Goal: Complete application form: Complete application form

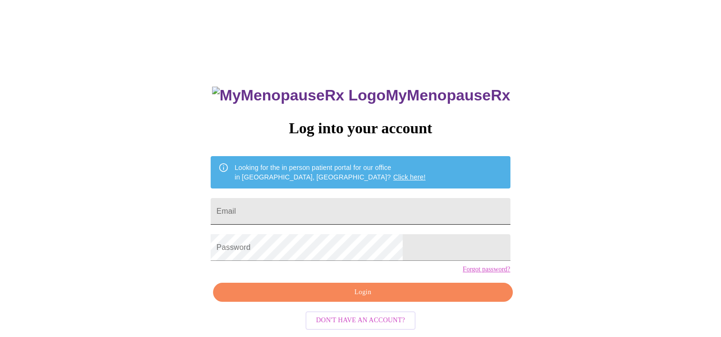
click at [307, 199] on input "Email" at bounding box center [360, 211] width 299 height 27
type input "[EMAIL_ADDRESS][DOMAIN_NAME]"
click at [326, 266] on form "Password" at bounding box center [360, 248] width 299 height 36
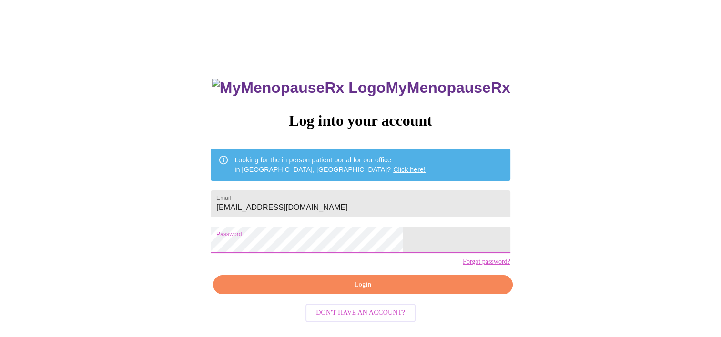
scroll to position [13, 0]
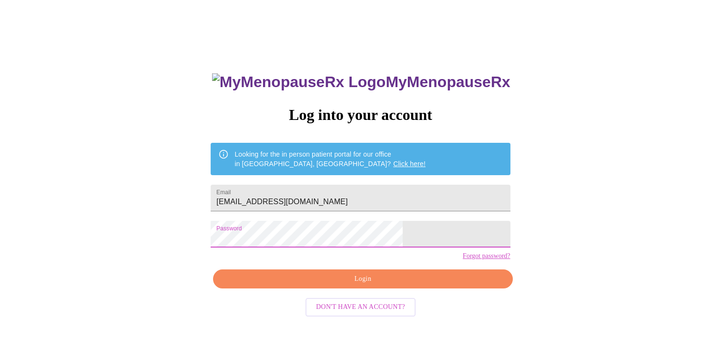
click at [388, 285] on span "Login" at bounding box center [362, 279] width 277 height 12
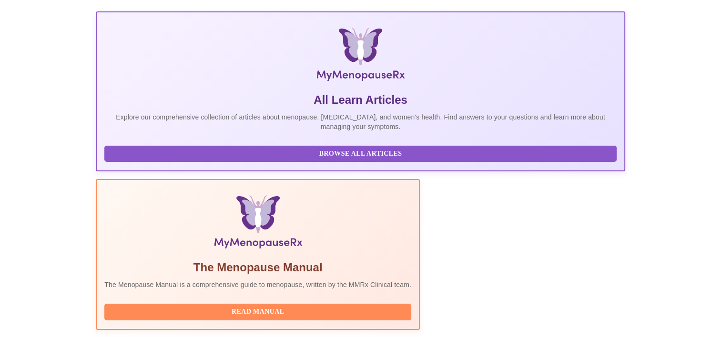
scroll to position [183, 0]
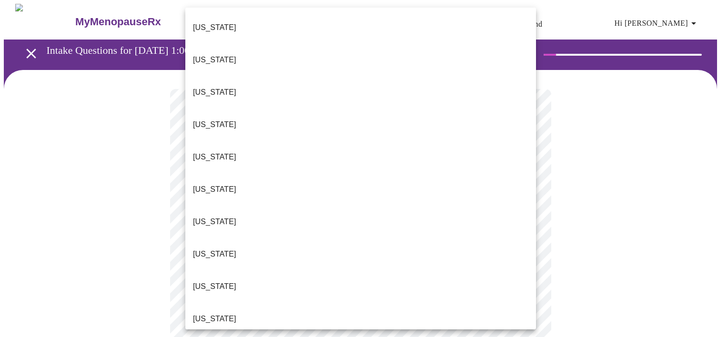
click at [227, 23] on li "[US_STATE]" at bounding box center [360, 27] width 351 height 32
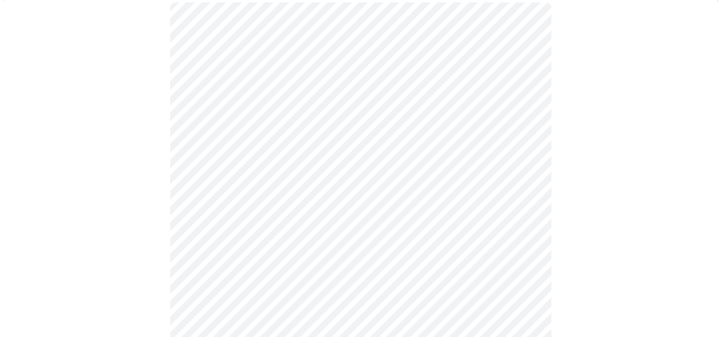
scroll to position [95, 0]
click at [245, 184] on body "MyMenopauseRx Appointments Messaging Labs Uploads Medications Community Refer a…" at bounding box center [360, 343] width 713 height 869
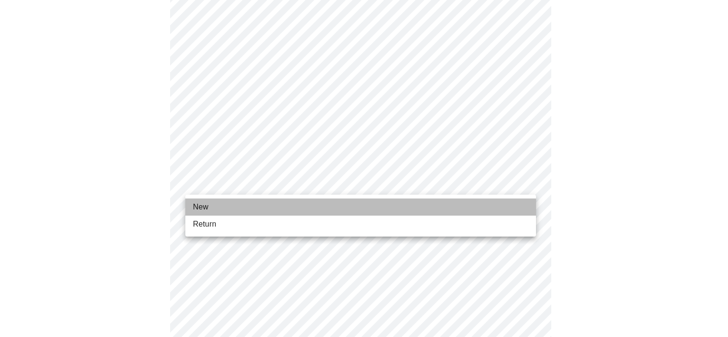
click at [230, 206] on li "New" at bounding box center [360, 207] width 351 height 17
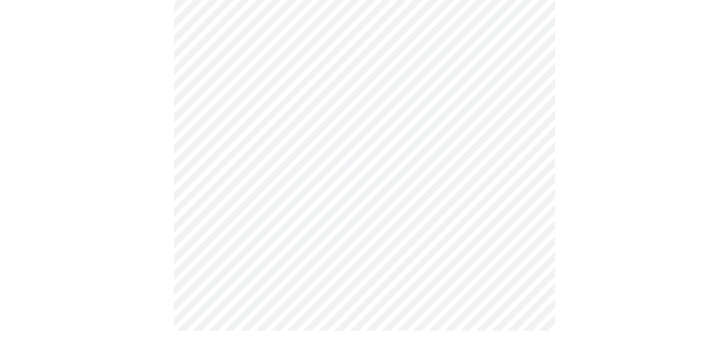
scroll to position [518, 0]
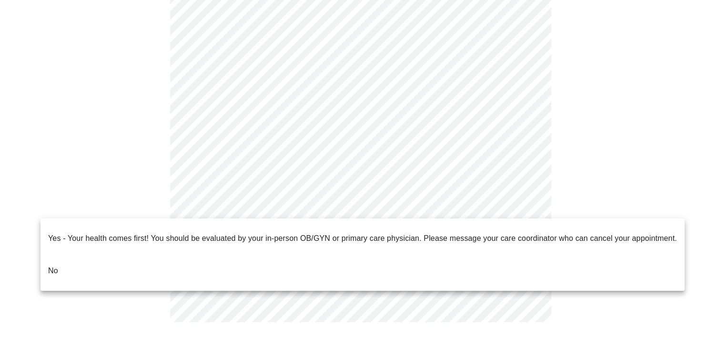
click at [60, 255] on li "No" at bounding box center [362, 271] width 644 height 32
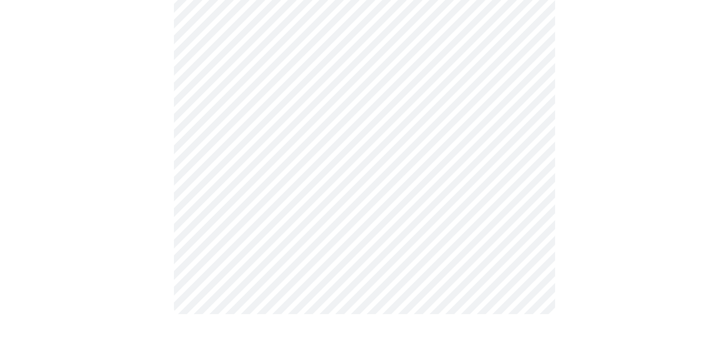
scroll to position [0, 0]
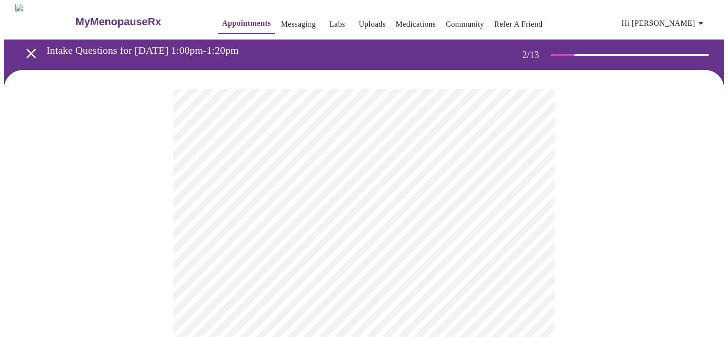
click at [408, 197] on body "MyMenopauseRx Appointments Messaging Labs Uploads Medications Community Refer a…" at bounding box center [364, 290] width 720 height 572
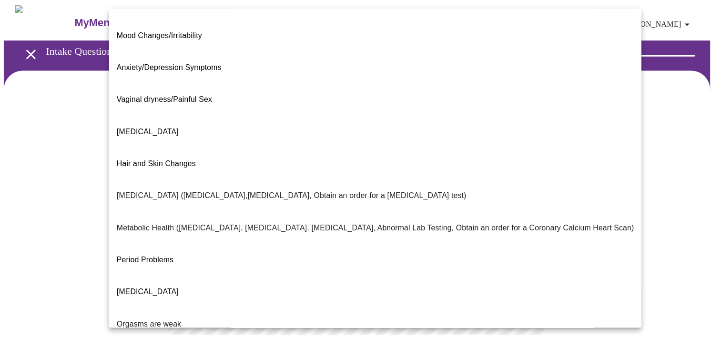
scroll to position [95, 0]
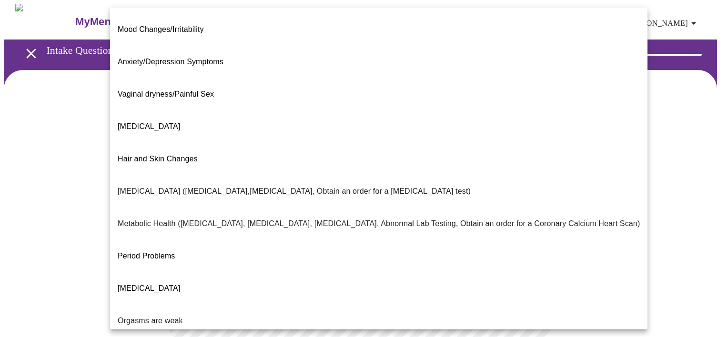
click at [137, 243] on span "Period Problems" at bounding box center [147, 256] width 58 height 27
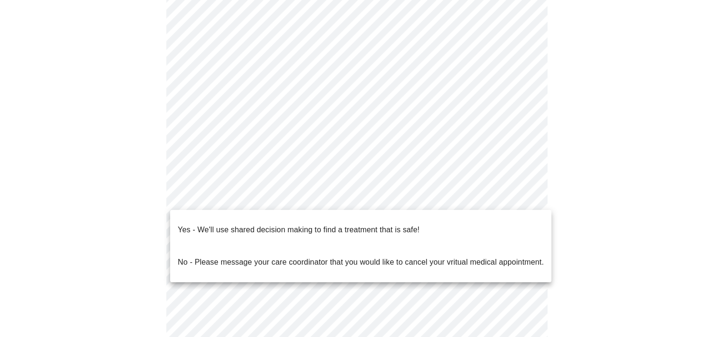
click at [369, 201] on body "MyMenopauseRx Appointments Messaging Labs Uploads Medications Community Refer a…" at bounding box center [360, 192] width 713 height 566
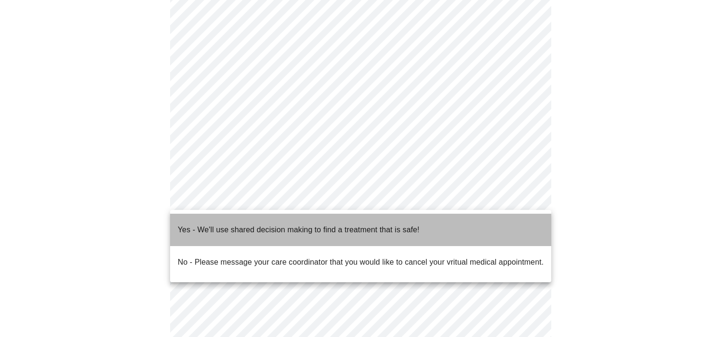
click at [283, 226] on p "Yes - We'll use shared decision making to find a treatment that is safe!" at bounding box center [298, 229] width 241 height 11
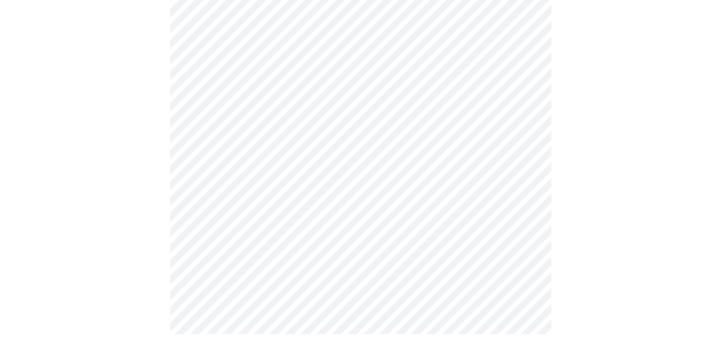
scroll to position [202, 0]
click at [589, 218] on div at bounding box center [360, 105] width 713 height 474
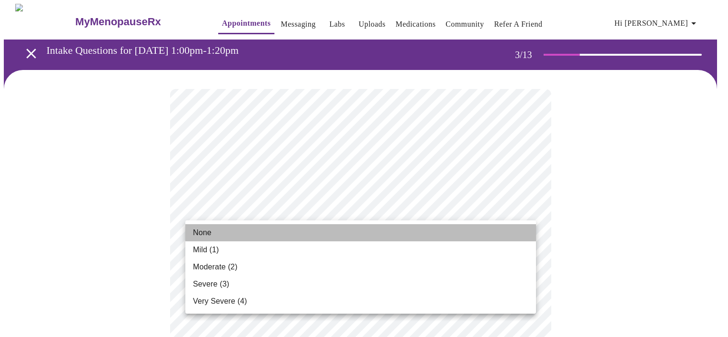
click at [217, 235] on li "None" at bounding box center [360, 232] width 351 height 17
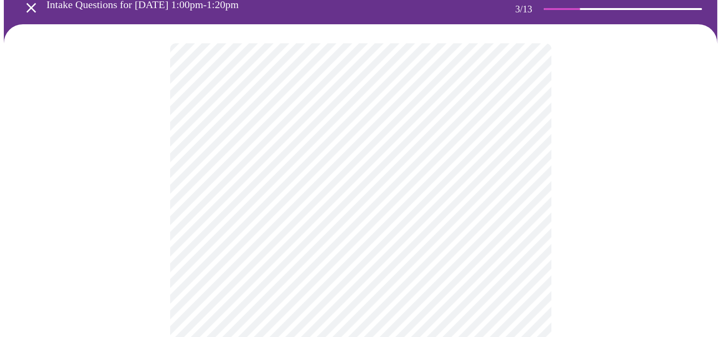
scroll to position [48, 0]
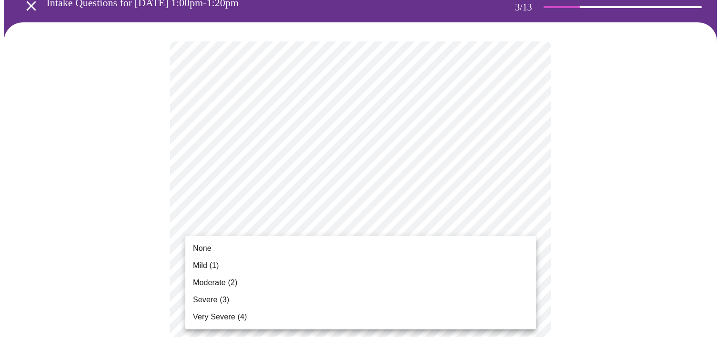
click at [217, 271] on span "Mild (1)" at bounding box center [206, 265] width 26 height 11
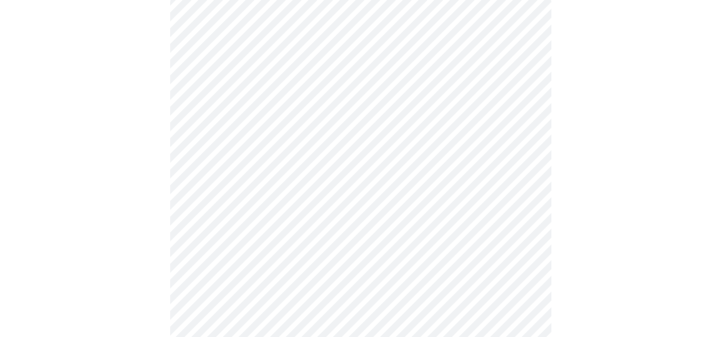
scroll to position [95, 0]
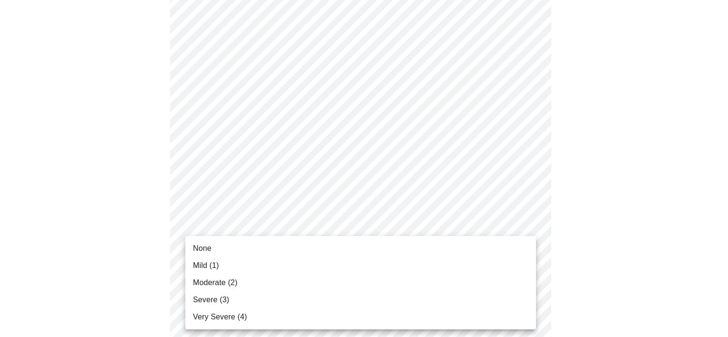
click at [222, 295] on span "Severe (3)" at bounding box center [211, 299] width 36 height 11
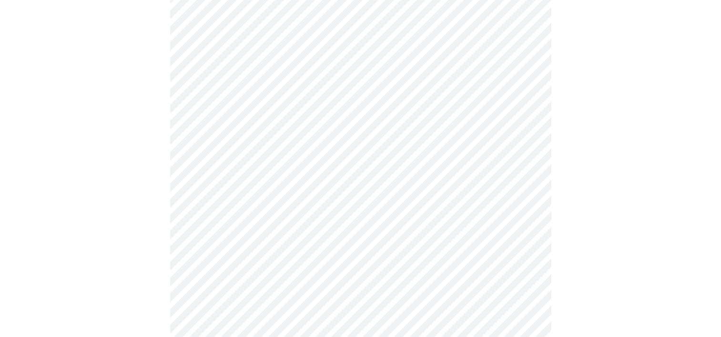
scroll to position [238, 0]
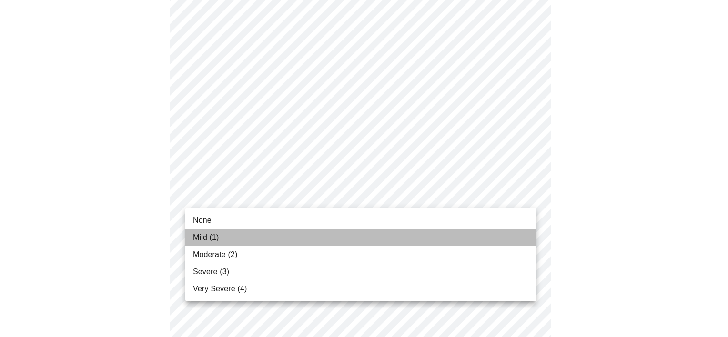
click at [208, 235] on span "Mild (1)" at bounding box center [206, 237] width 26 height 11
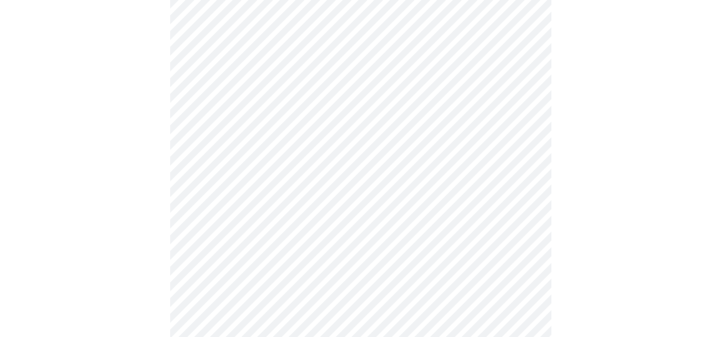
scroll to position [286, 0]
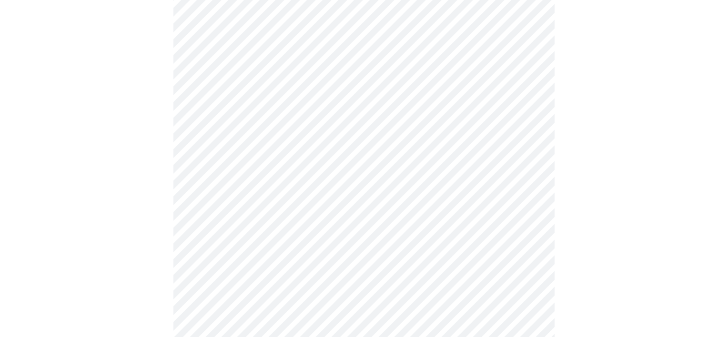
click at [379, 208] on body "MyMenopauseRx Appointments Messaging Labs Uploads Medications Community Refer a…" at bounding box center [364, 324] width 720 height 1213
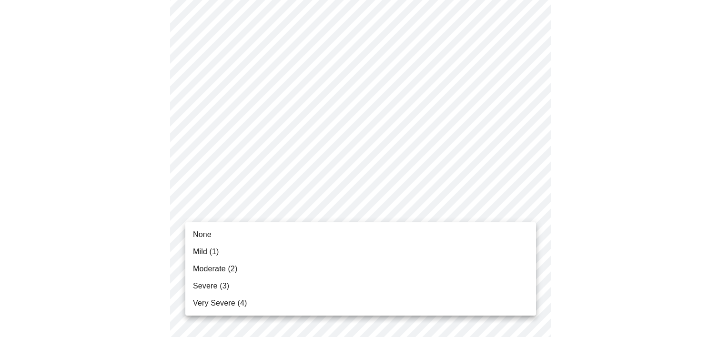
click at [219, 249] on span "Mild (1)" at bounding box center [206, 251] width 26 height 11
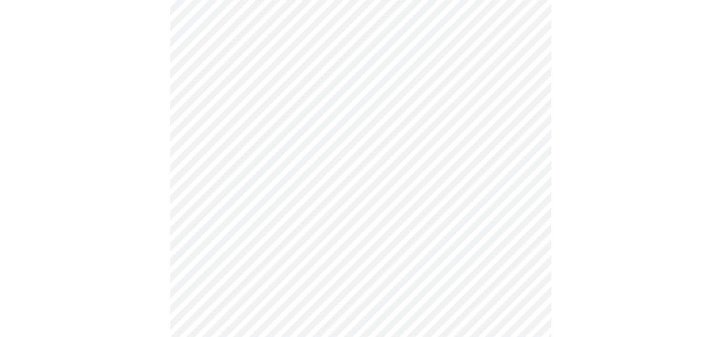
scroll to position [381, 0]
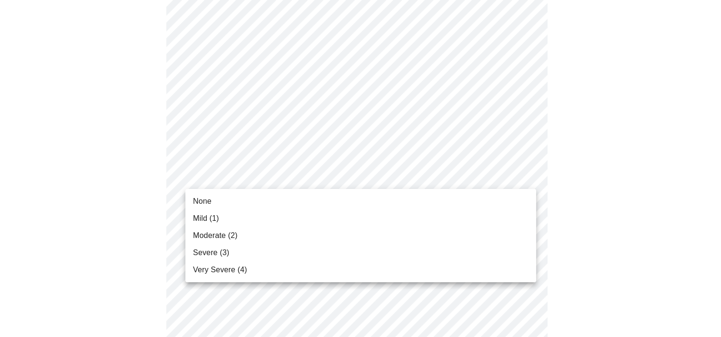
click at [208, 174] on body "MyMenopauseRx Appointments Messaging Labs Uploads Medications Community Refer a…" at bounding box center [360, 223] width 713 height 1200
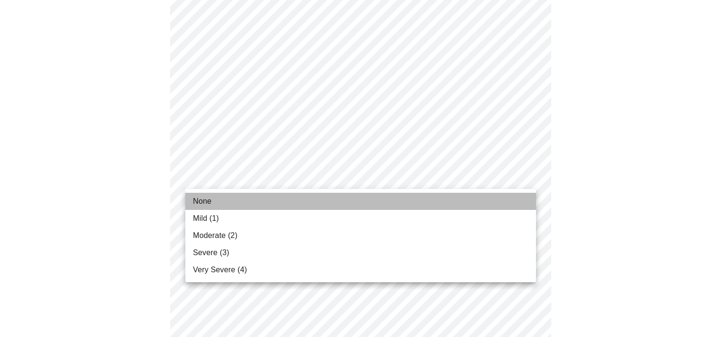
click at [197, 204] on span "None" at bounding box center [202, 201] width 19 height 11
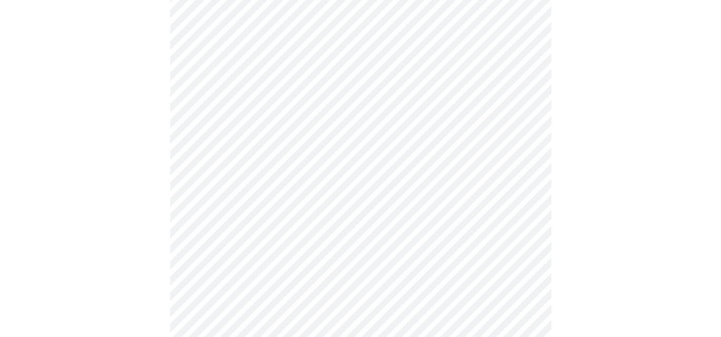
scroll to position [429, 0]
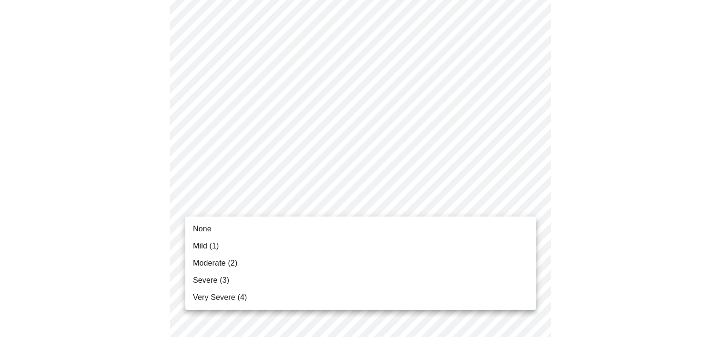
click at [226, 204] on body "MyMenopauseRx Appointments Messaging Labs Uploads Medications Community Refer a…" at bounding box center [364, 168] width 720 height 1187
click at [225, 292] on span "Very Severe (4)" at bounding box center [220, 297] width 54 height 11
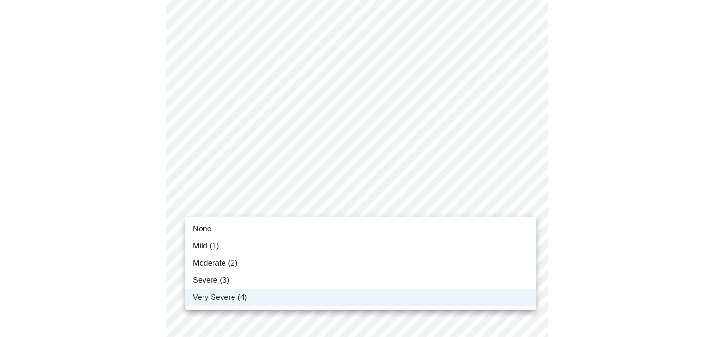
click at [224, 200] on body "MyMenopauseRx Appointments Messaging Labs Uploads Medications Community Refer a…" at bounding box center [360, 161] width 713 height 1173
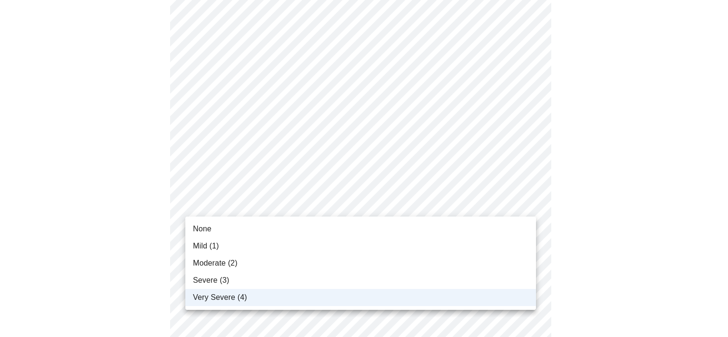
click at [222, 297] on span "Very Severe (4)" at bounding box center [220, 297] width 54 height 11
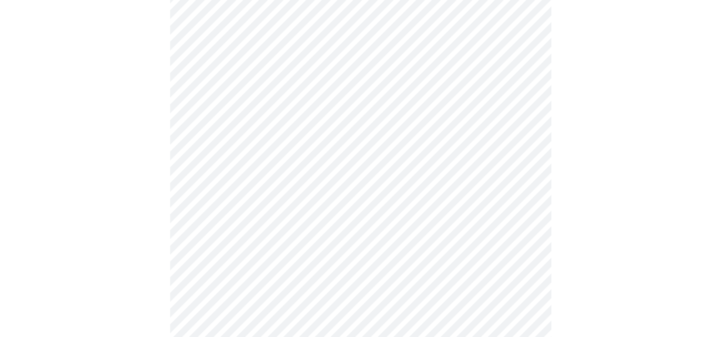
scroll to position [476, 0]
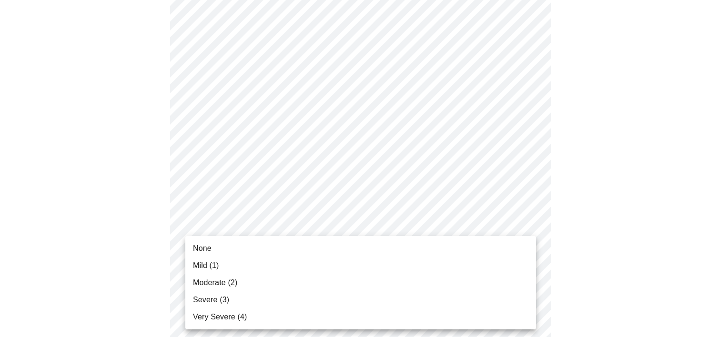
click at [389, 228] on body "MyMenopauseRx Appointments Messaging Labs Uploads Medications Community Refer a…" at bounding box center [364, 113] width 720 height 1173
click at [231, 267] on li "Mild (1)" at bounding box center [360, 265] width 351 height 17
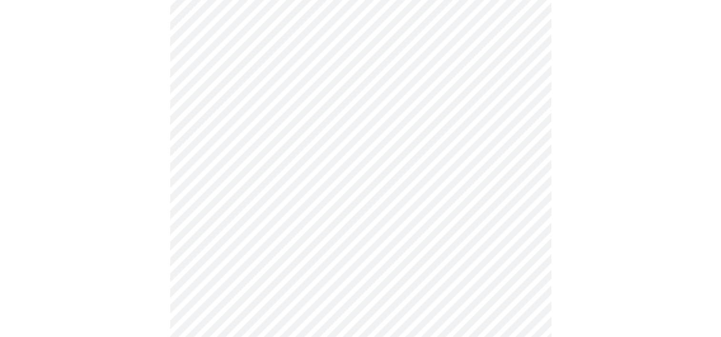
scroll to position [572, 0]
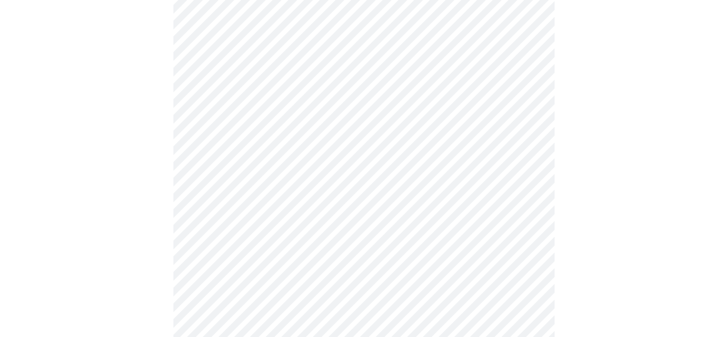
click at [245, 220] on body "MyMenopauseRx Appointments Messaging Labs Uploads Medications Community Refer a…" at bounding box center [364, 12] width 720 height 1160
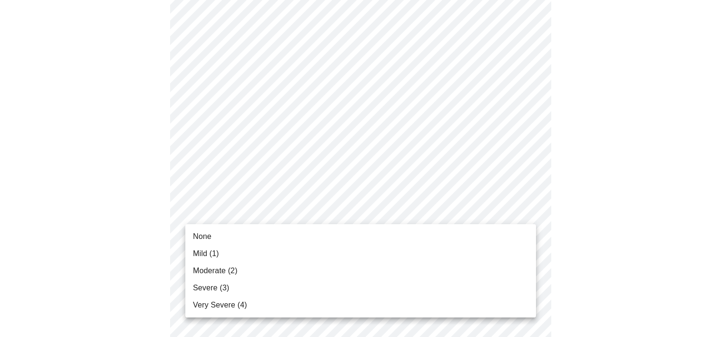
click at [220, 258] on li "Mild (1)" at bounding box center [360, 253] width 351 height 17
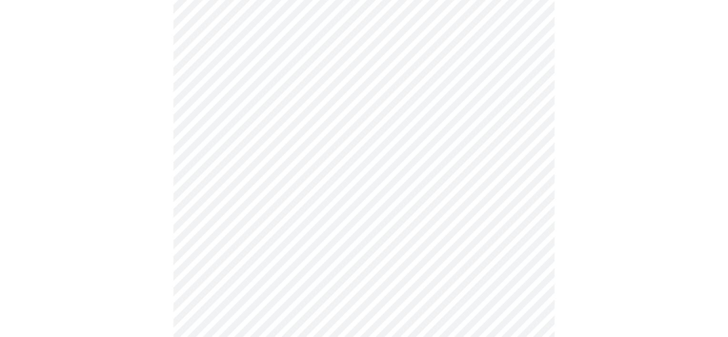
click at [231, 287] on body "MyMenopauseRx Appointments Messaging Labs Uploads Medications Community Refer a…" at bounding box center [364, 5] width 720 height 1147
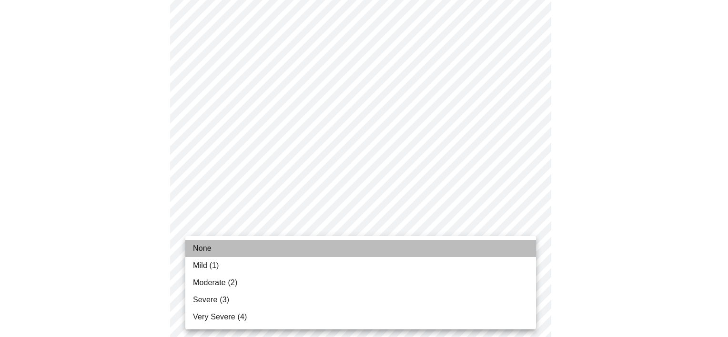
click at [213, 246] on li "None" at bounding box center [360, 248] width 351 height 17
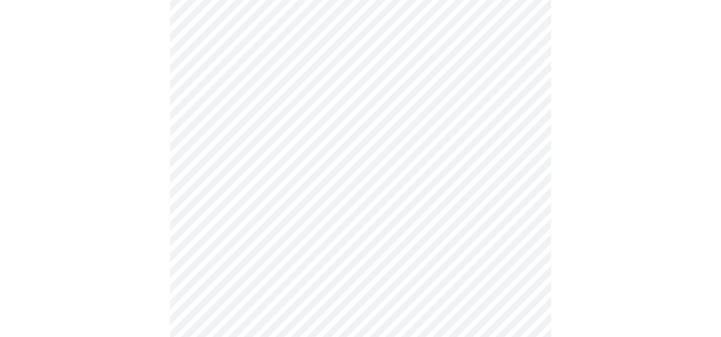
scroll to position [714, 0]
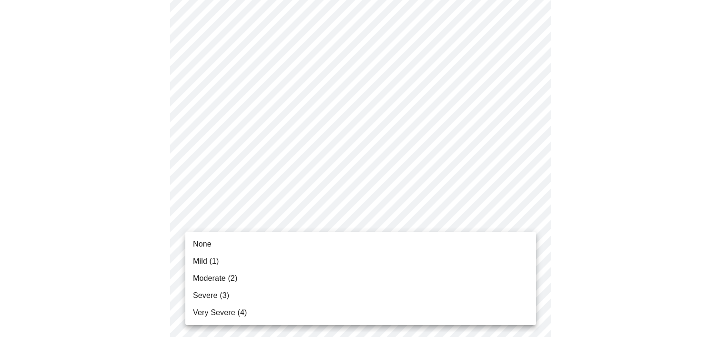
click at [212, 261] on span "Mild (1)" at bounding box center [206, 261] width 26 height 11
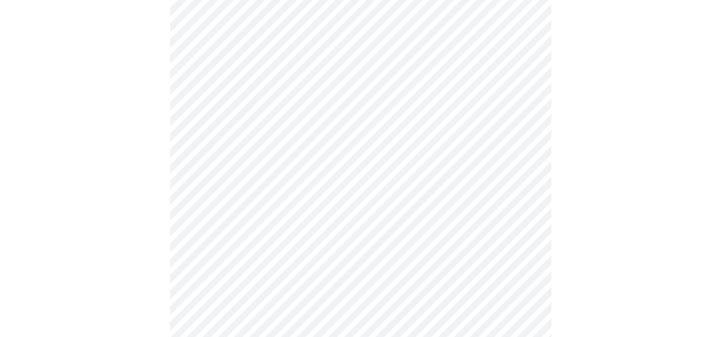
scroll to position [381, 0]
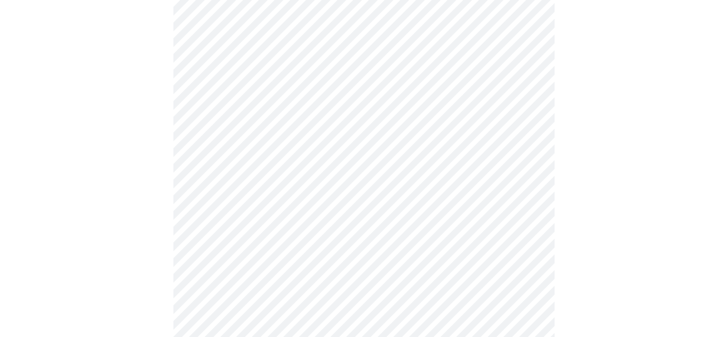
click at [287, 191] on body "MyMenopauseRx Appointments Messaging Labs Uploads Medications Community Refer a…" at bounding box center [364, 92] width 720 height 939
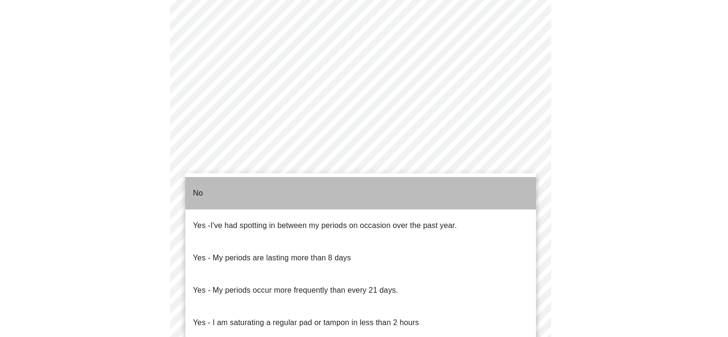
click at [250, 191] on li "No" at bounding box center [360, 193] width 351 height 32
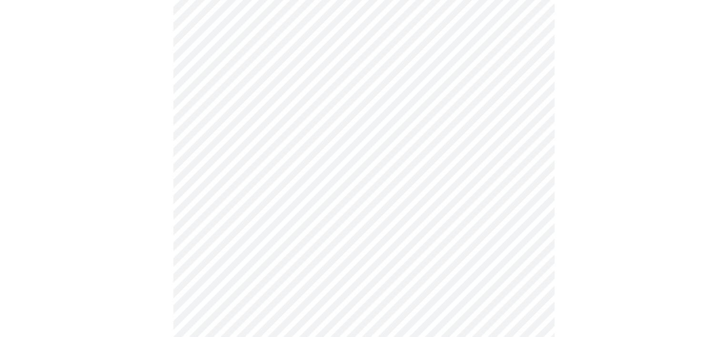
click at [318, 266] on body "MyMenopauseRx Appointments Messaging Labs Uploads Medications Community Refer a…" at bounding box center [364, 90] width 720 height 934
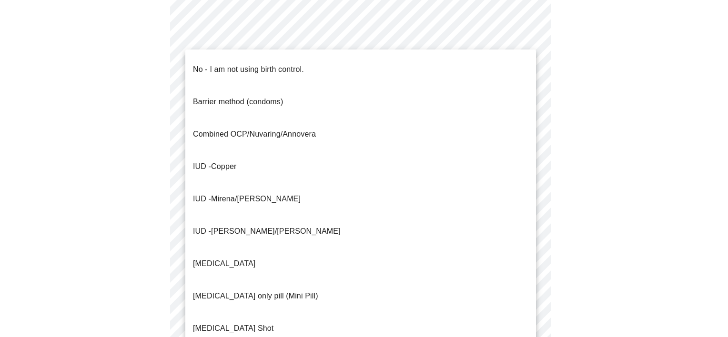
click at [227, 64] on p "No - I am not using birth control." at bounding box center [248, 69] width 111 height 11
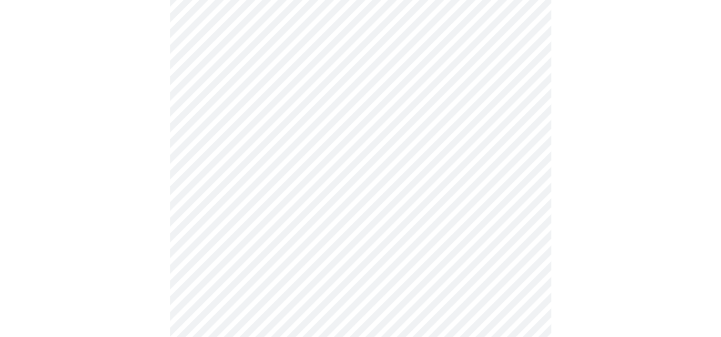
scroll to position [524, 0]
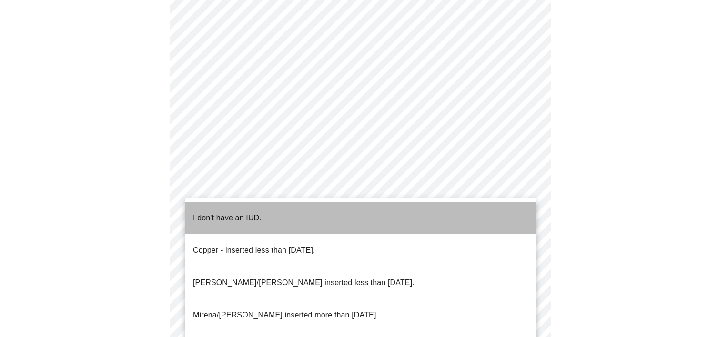
click at [211, 213] on p "I don't have an IUD." at bounding box center [227, 217] width 69 height 11
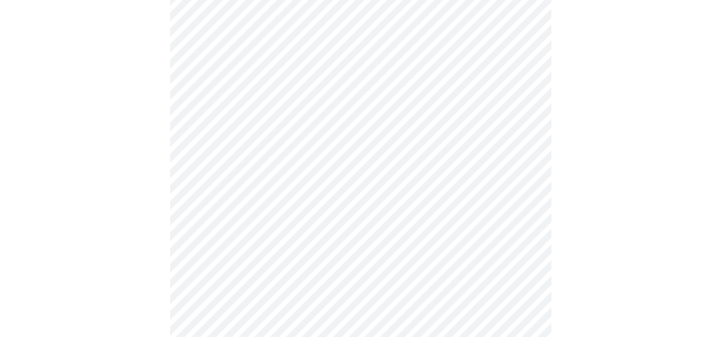
scroll to position [572, 0]
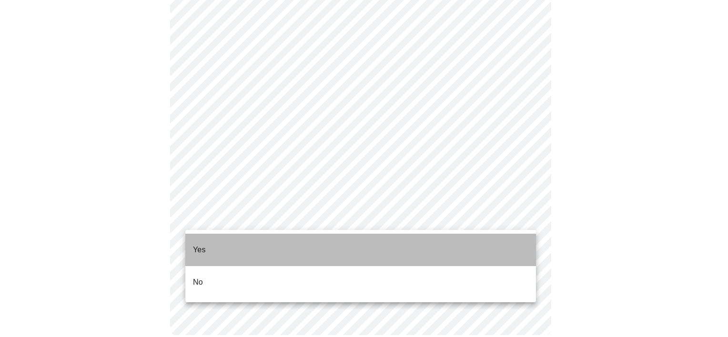
click at [205, 246] on p "Yes" at bounding box center [199, 249] width 13 height 11
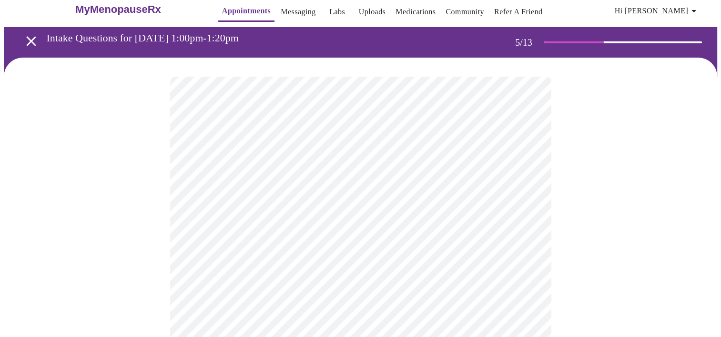
scroll to position [0, 0]
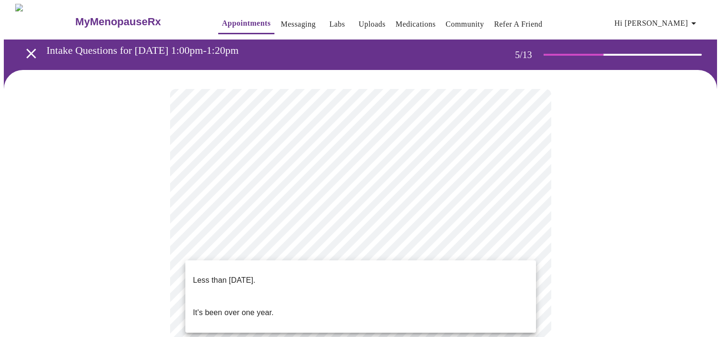
click at [255, 275] on p "Less than [DATE]." at bounding box center [224, 280] width 62 height 11
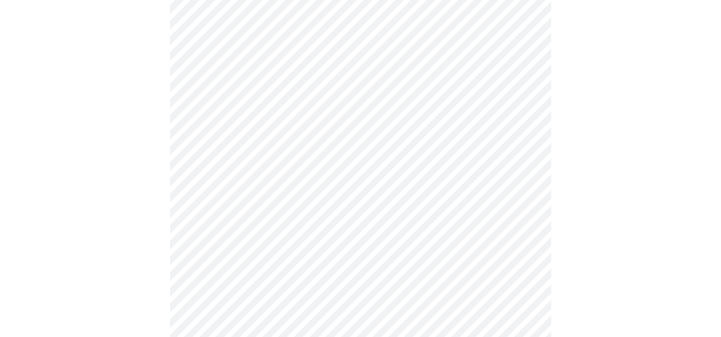
scroll to position [143, 0]
click at [312, 185] on body "MyMenopauseRx Appointments Messaging Labs Uploads Medications Community Refer a…" at bounding box center [360, 243] width 713 height 765
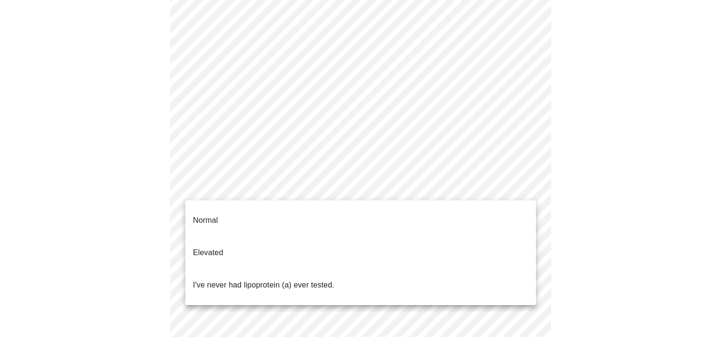
click at [202, 216] on p "Normal" at bounding box center [205, 220] width 25 height 11
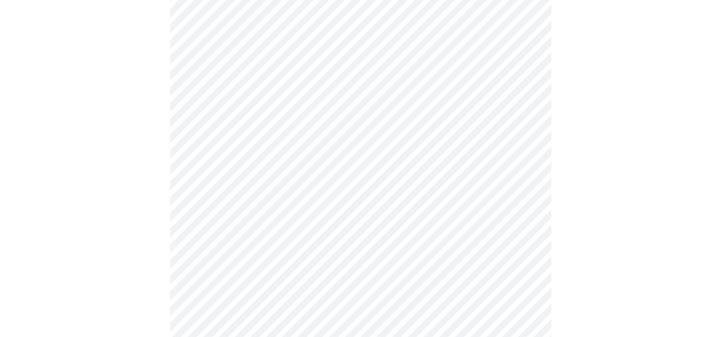
scroll to position [286, 0]
click at [80, 146] on div at bounding box center [360, 110] width 713 height 653
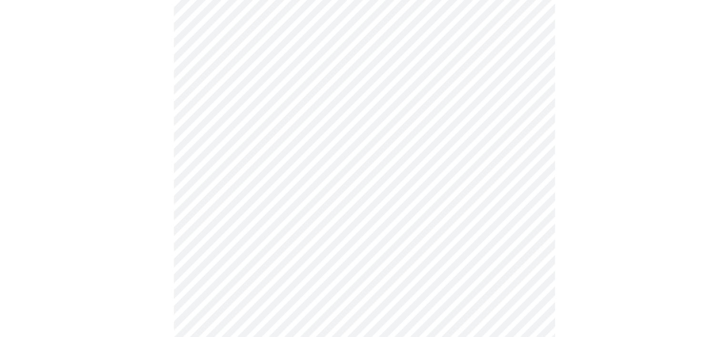
scroll to position [0, 0]
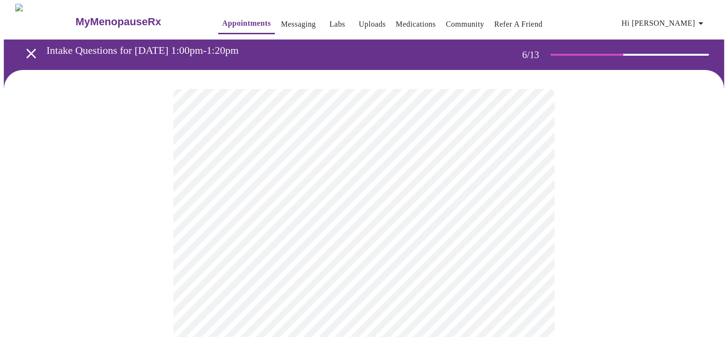
click at [297, 277] on body "MyMenopauseRx Appointments Messaging Labs Uploads Medications Community Refer a…" at bounding box center [364, 258] width 720 height 508
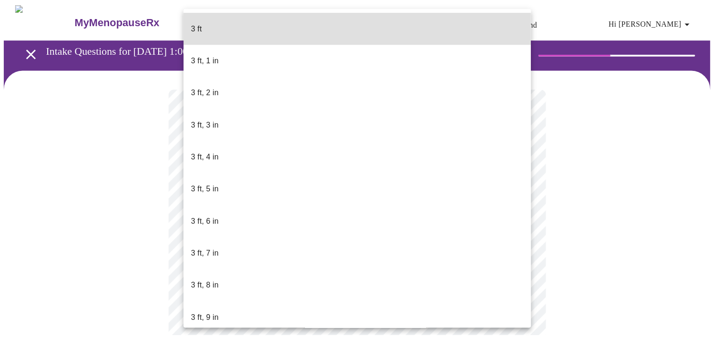
scroll to position [450, 0]
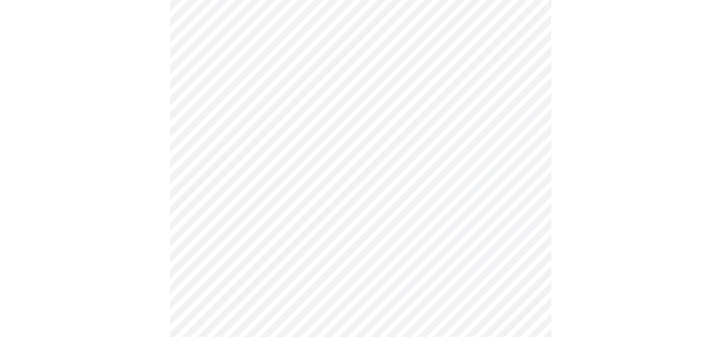
scroll to position [2429, 0]
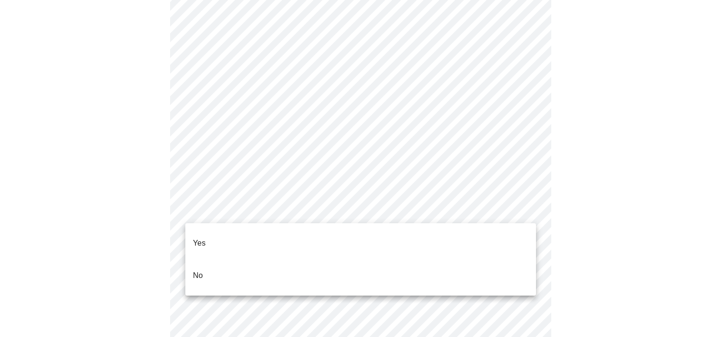
click at [245, 231] on li "Yes" at bounding box center [360, 243] width 351 height 32
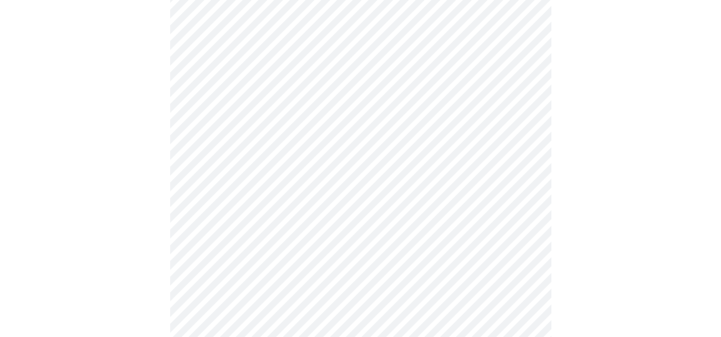
scroll to position [2620, 0]
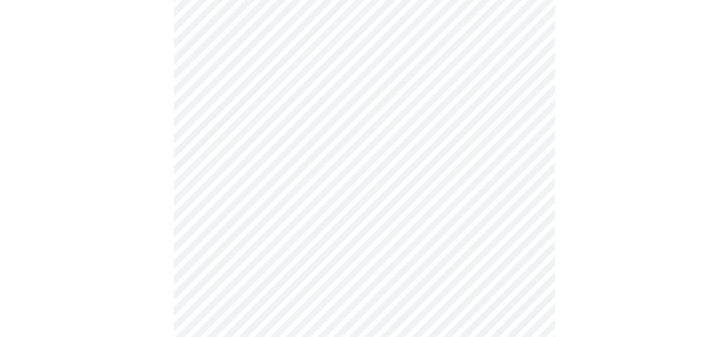
scroll to position [591, 0]
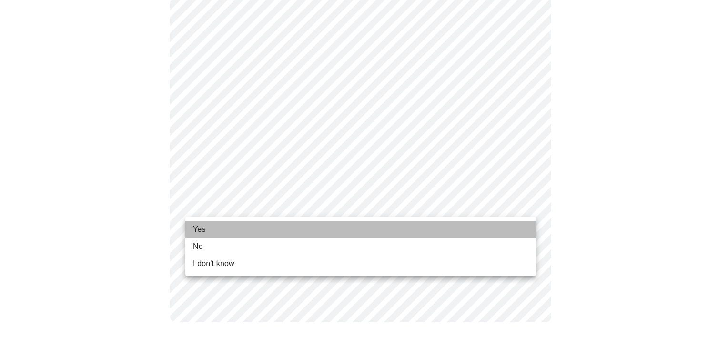
drag, startPoint x: 215, startPoint y: 228, endPoint x: 295, endPoint y: 253, distance: 84.4
click at [214, 228] on li "Yes" at bounding box center [360, 229] width 351 height 17
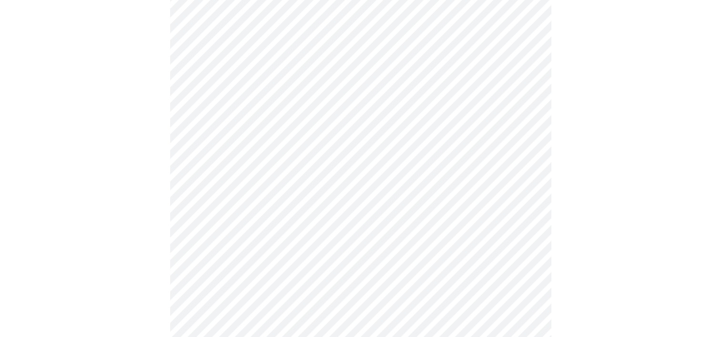
scroll to position [0, 0]
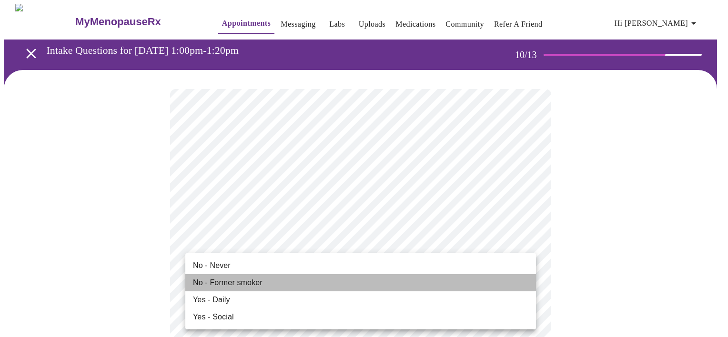
click at [259, 283] on span "No - Former smoker" at bounding box center [228, 282] width 70 height 11
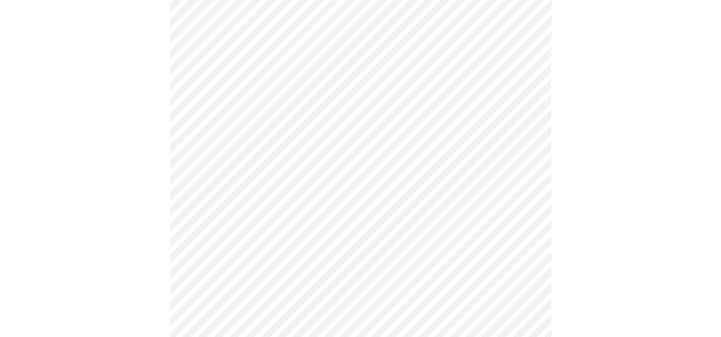
scroll to position [762, 0]
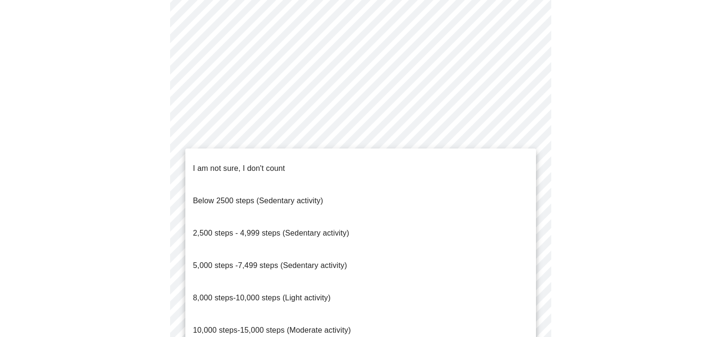
click at [227, 292] on p "8,000 steps-10,000 steps (Light activity)" at bounding box center [262, 297] width 138 height 11
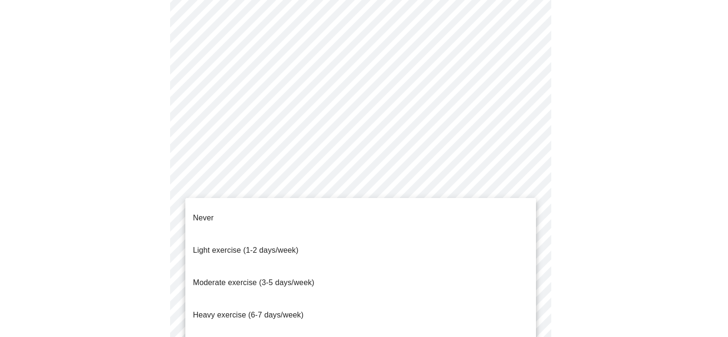
click at [253, 302] on span "Heavy exercise (6-7 days/week)" at bounding box center [248, 315] width 111 height 27
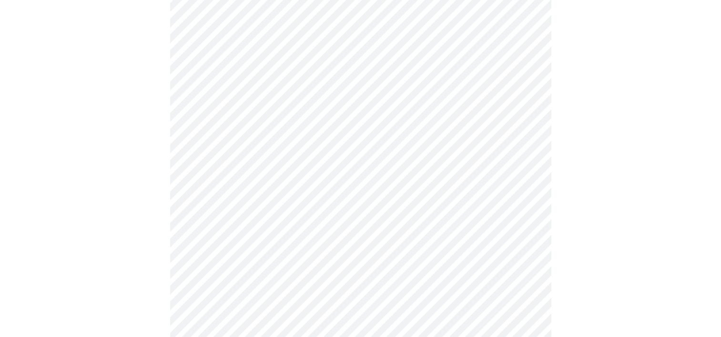
scroll to position [857, 0]
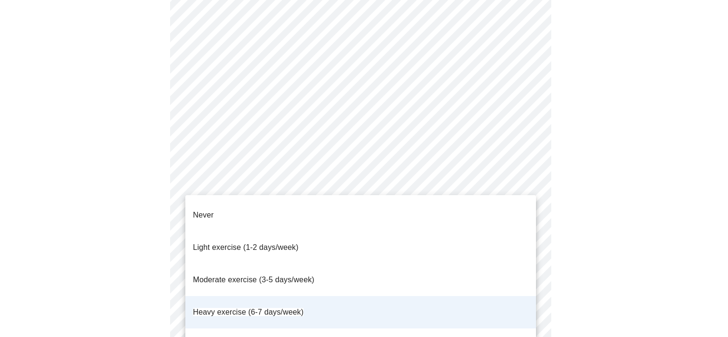
click at [221, 276] on span "Moderate exercise (3-5 days/week)" at bounding box center [253, 280] width 121 height 8
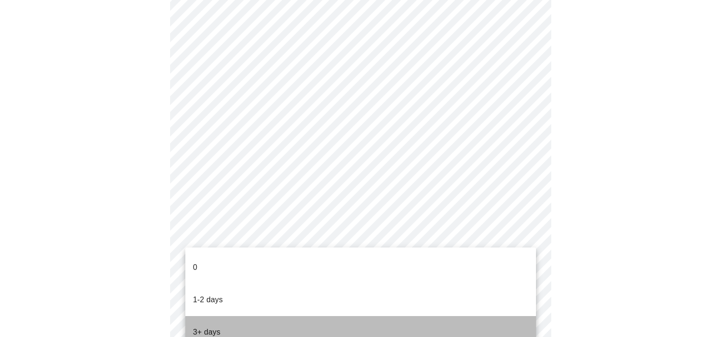
click at [216, 327] on p "3+ days" at bounding box center [207, 332] width 28 height 11
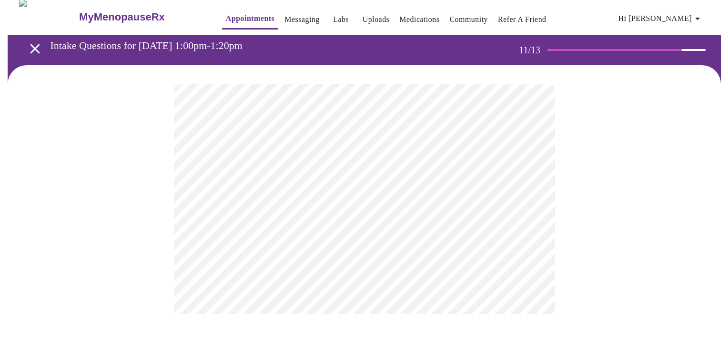
scroll to position [0, 0]
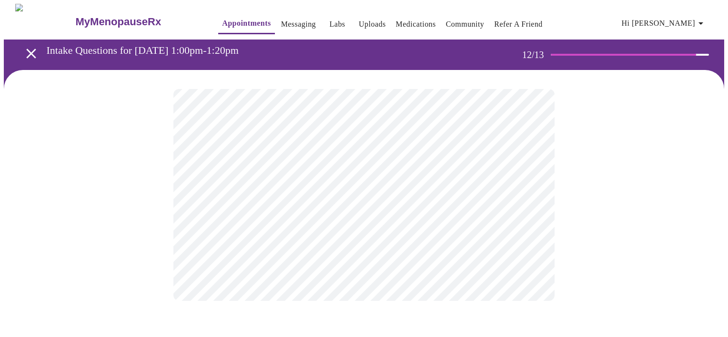
click at [198, 193] on body "MyMenopauseRx Appointments Messaging Labs Uploads Medications Community Refer a…" at bounding box center [364, 162] width 720 height 316
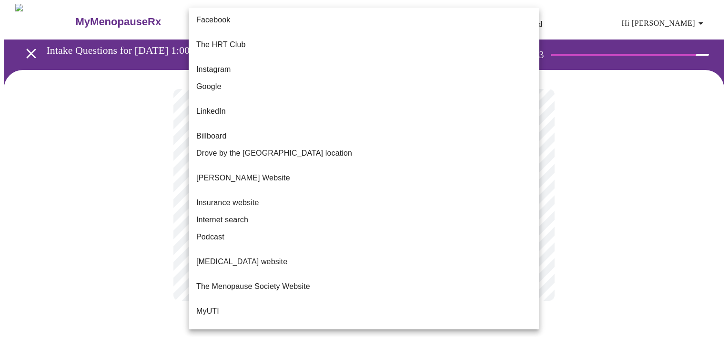
click at [215, 81] on span "Google" at bounding box center [208, 86] width 25 height 11
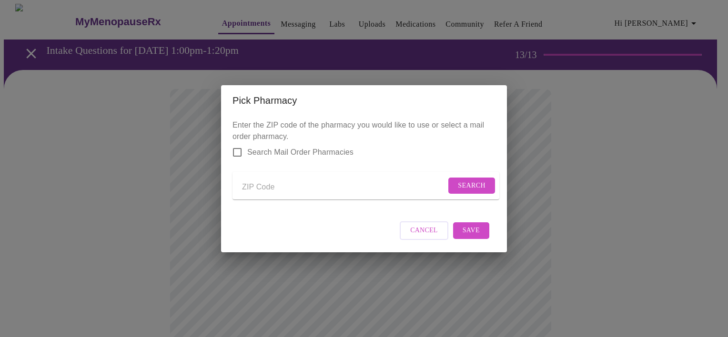
click at [288, 180] on input "Send a message to your care team" at bounding box center [344, 187] width 204 height 15
type input "35045"
click at [464, 180] on span "Search" at bounding box center [472, 186] width 28 height 12
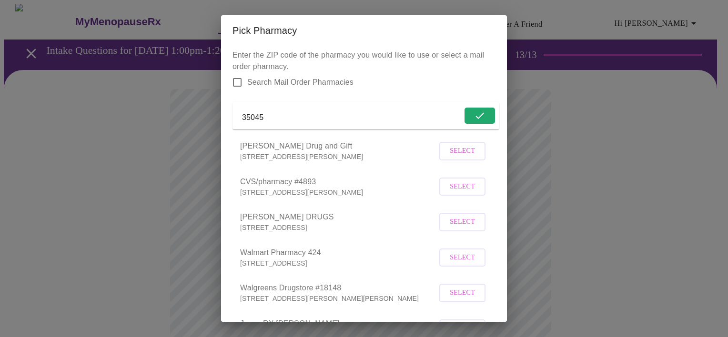
scroll to position [48, 0]
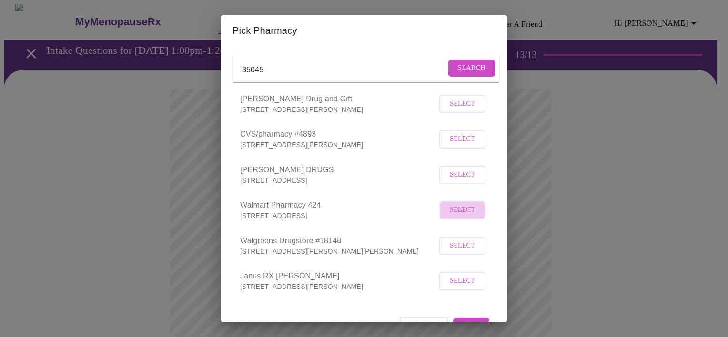
click at [460, 216] on span "Select" at bounding box center [462, 210] width 25 height 12
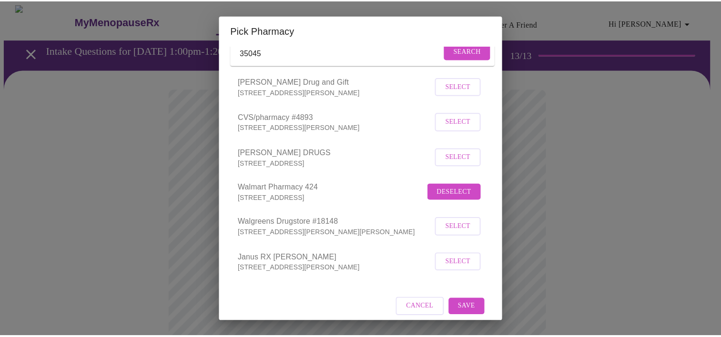
scroll to position [83, 0]
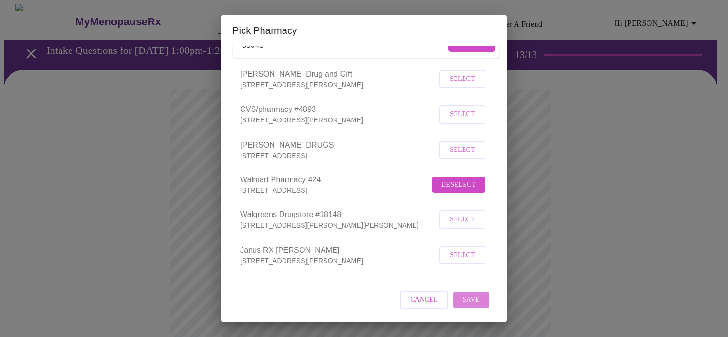
click at [465, 303] on span "Save" at bounding box center [471, 300] width 17 height 12
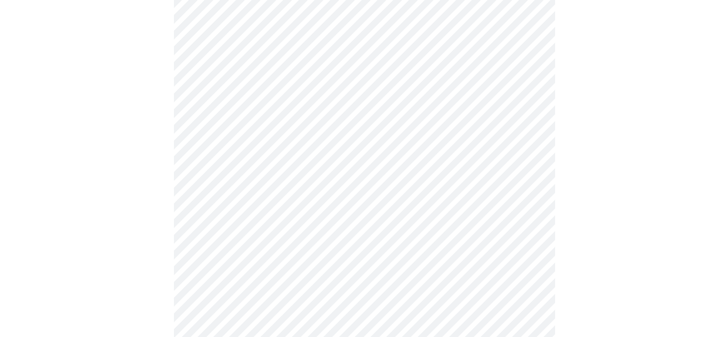
scroll to position [191, 0]
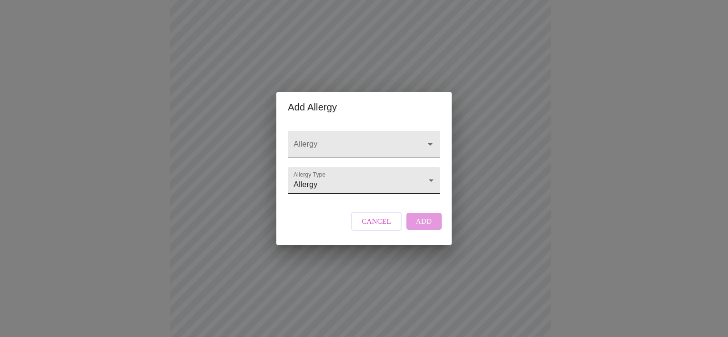
click at [331, 181] on body "MyMenopauseRx Appointments Messaging Labs Uploads Medications Community Refer a…" at bounding box center [364, 170] width 720 height 715
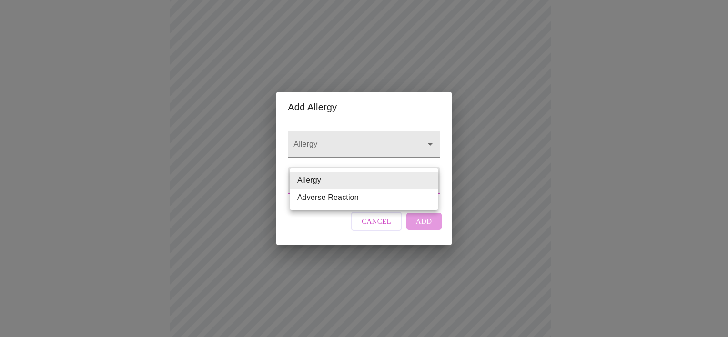
drag, startPoint x: 331, startPoint y: 181, endPoint x: 331, endPoint y: 175, distance: 6.2
click at [331, 175] on li "Allergy" at bounding box center [364, 180] width 149 height 17
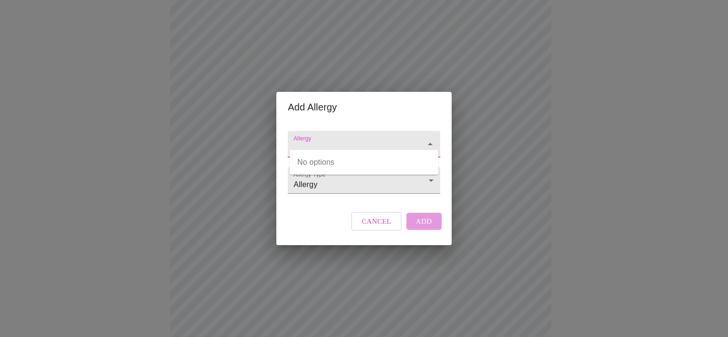
click at [332, 140] on input "Allergy" at bounding box center [350, 149] width 117 height 18
type input "HYDRO"
click at [429, 143] on icon "Close" at bounding box center [430, 144] width 5 height 2
drag, startPoint x: 348, startPoint y: 140, endPoint x: 250, endPoint y: 135, distance: 98.2
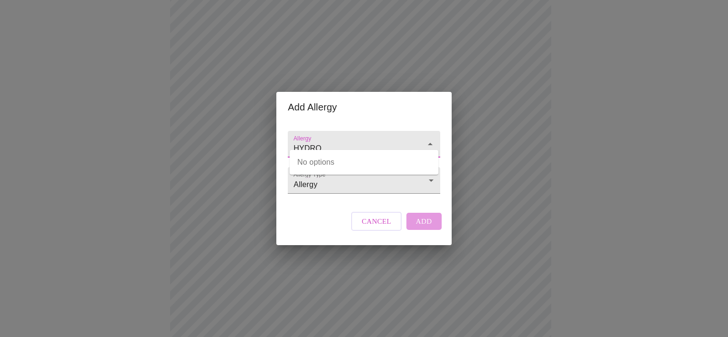
click at [250, 135] on div "Add Allergy Allergy HYDRO Allergy Type Allergy Allergy Cancel Add" at bounding box center [364, 168] width 728 height 337
type input "C"
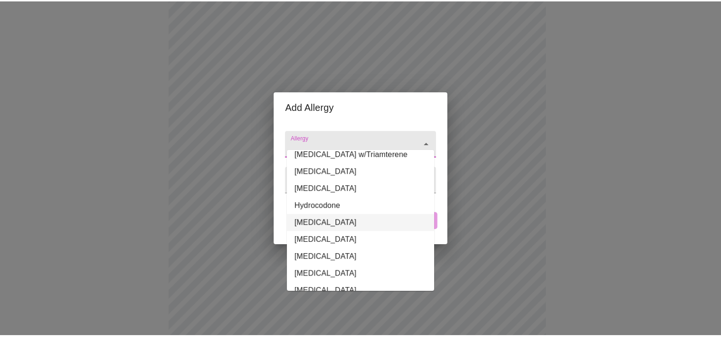
scroll to position [406, 0]
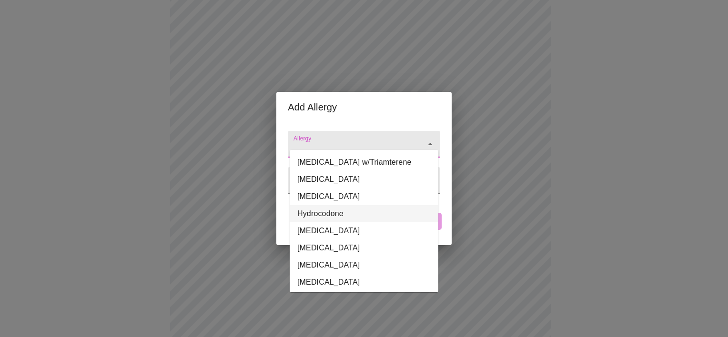
click at [342, 213] on li "Hydrocodone" at bounding box center [364, 213] width 149 height 17
type input "Hydrocodone"
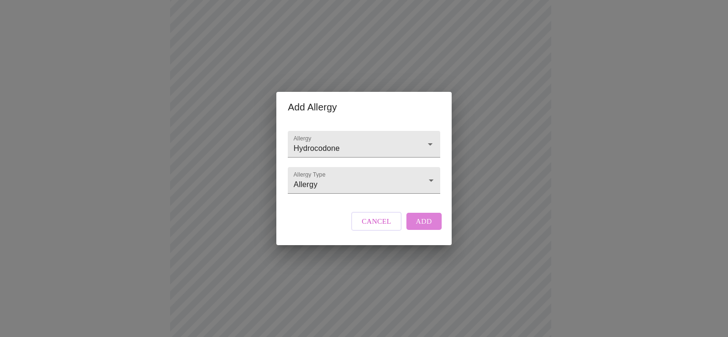
click at [430, 228] on span "Add" at bounding box center [424, 221] width 16 height 12
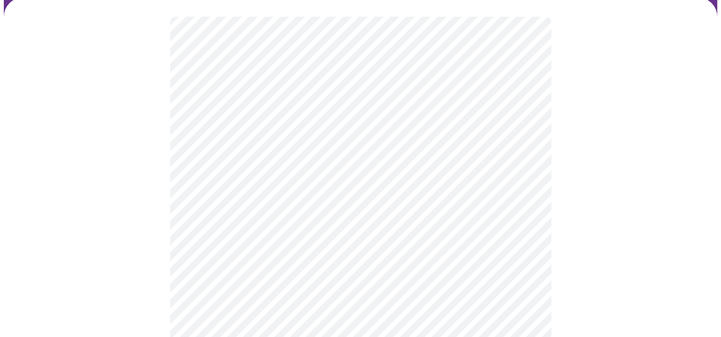
scroll to position [48, 0]
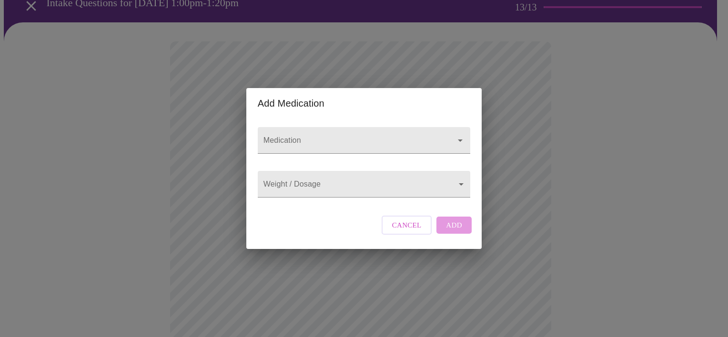
click at [526, 137] on div "Add Medication Medication Weight / Dosage ​ Cancel Add" at bounding box center [364, 168] width 728 height 337
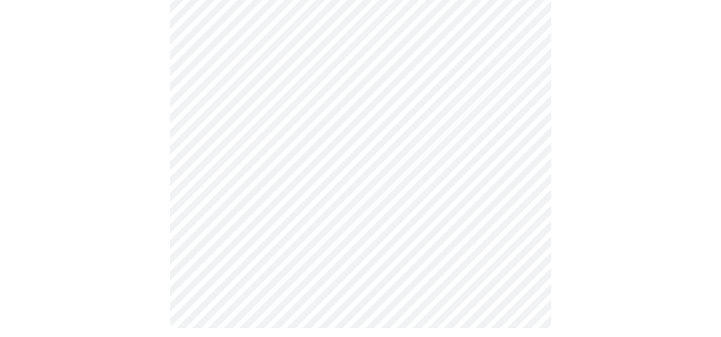
scroll to position [358, 0]
